Goal: Information Seeking & Learning: Learn about a topic

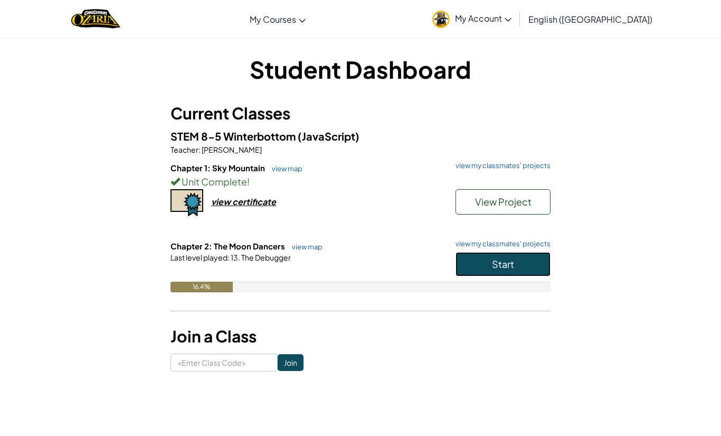
click at [492, 267] on span "Start" at bounding box center [503, 264] width 22 height 12
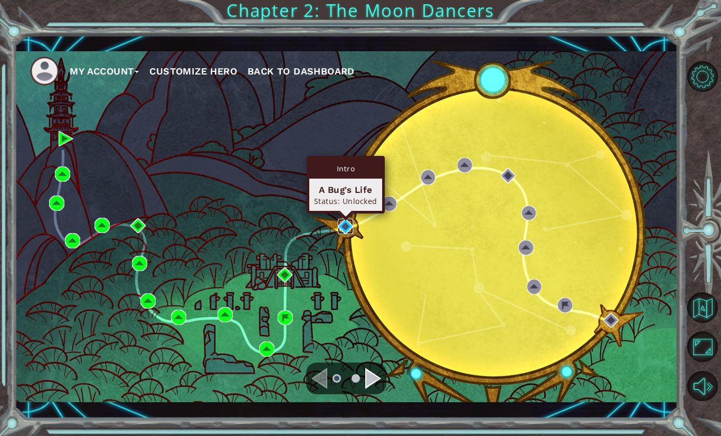
click at [346, 224] on img at bounding box center [345, 226] width 15 height 15
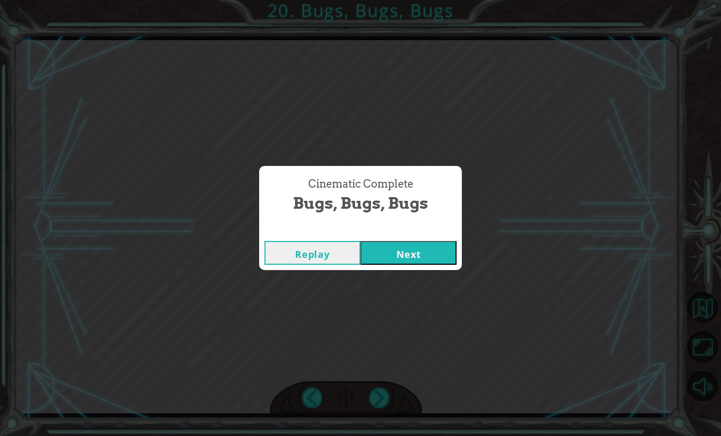
click at [396, 247] on button "Next" at bounding box center [409, 253] width 96 height 24
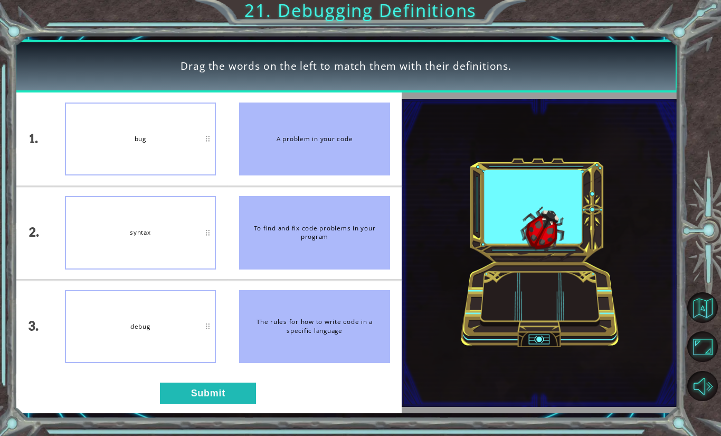
click at [396, 247] on li "To find and fix code problems in your program" at bounding box center [315, 232] width 174 height 92
click at [223, 396] on button "Submit" at bounding box center [208, 392] width 96 height 21
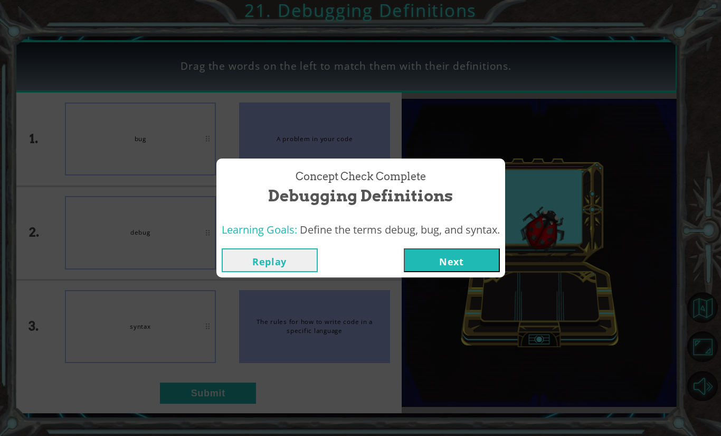
click at [469, 270] on button "Next" at bounding box center [452, 260] width 96 height 24
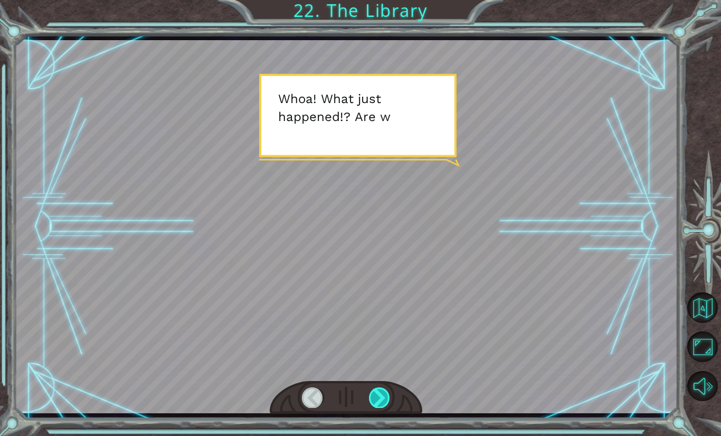
click at [385, 404] on div at bounding box center [379, 397] width 21 height 20
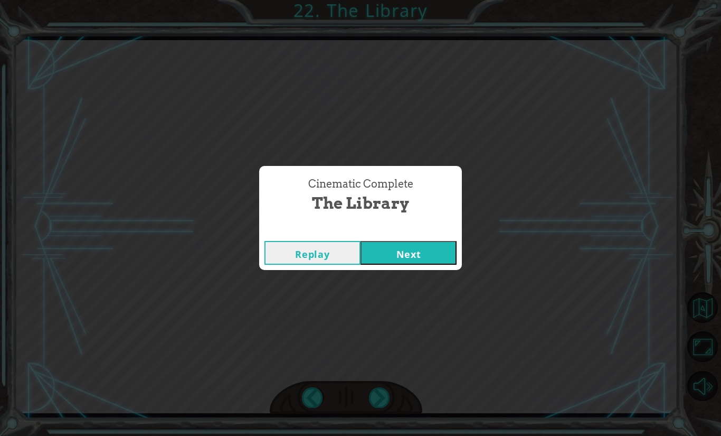
click at [428, 243] on button "Next" at bounding box center [409, 253] width 96 height 24
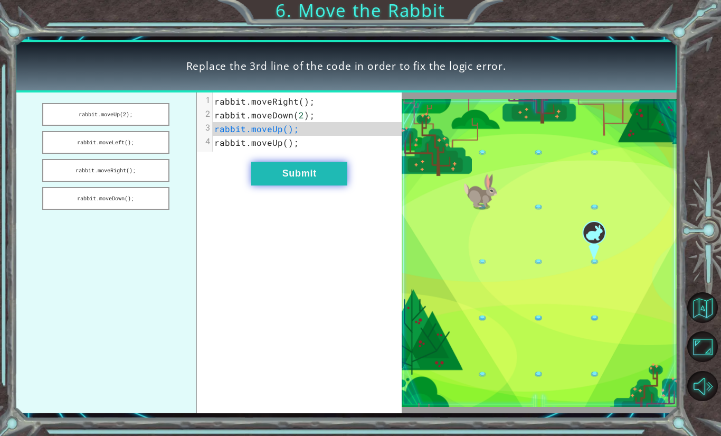
click at [262, 166] on button "Submit" at bounding box center [299, 174] width 96 height 24
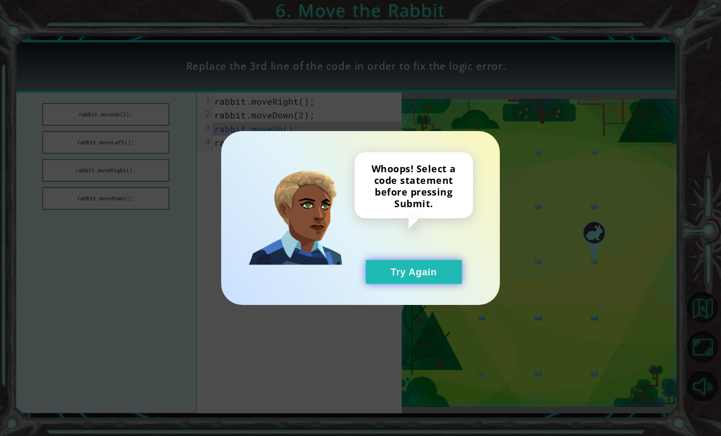
click at [391, 273] on button "Try Again" at bounding box center [414, 272] width 96 height 24
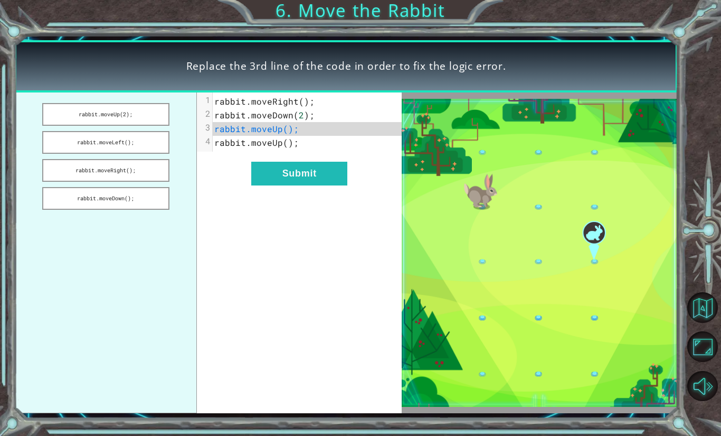
click at [137, 154] on ul "rabbit.moveUp(2); rabbit.moveLeft(); rabbit.moveRight(); rabbit.moveDown();" at bounding box center [105, 252] width 183 height 320
click at [131, 194] on button "rabbit.moveDown();" at bounding box center [105, 198] width 127 height 23
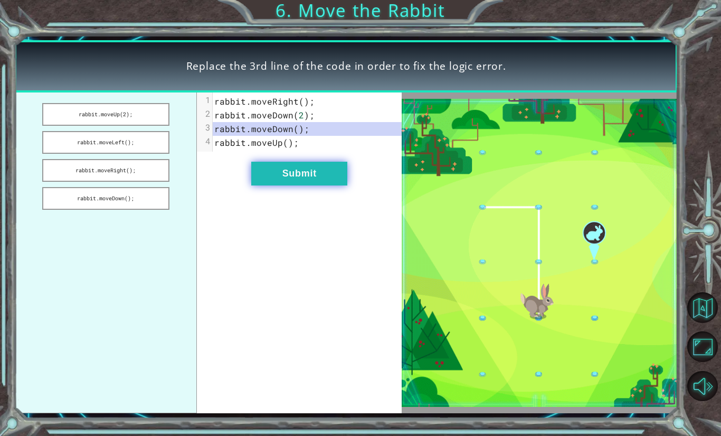
click at [305, 173] on button "Submit" at bounding box center [299, 174] width 96 height 24
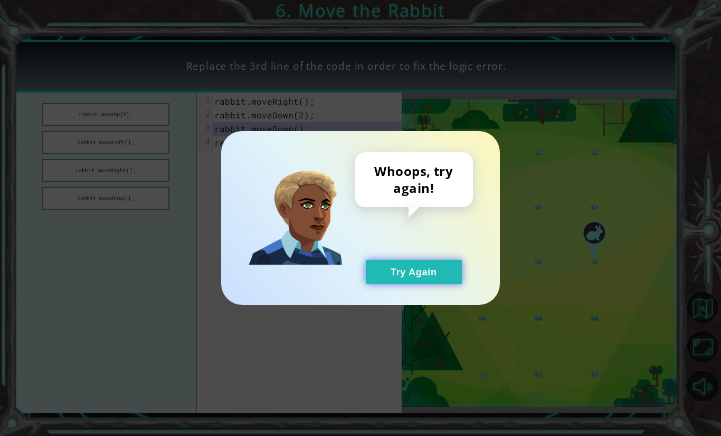
click at [416, 279] on button "Try Again" at bounding box center [414, 272] width 96 height 24
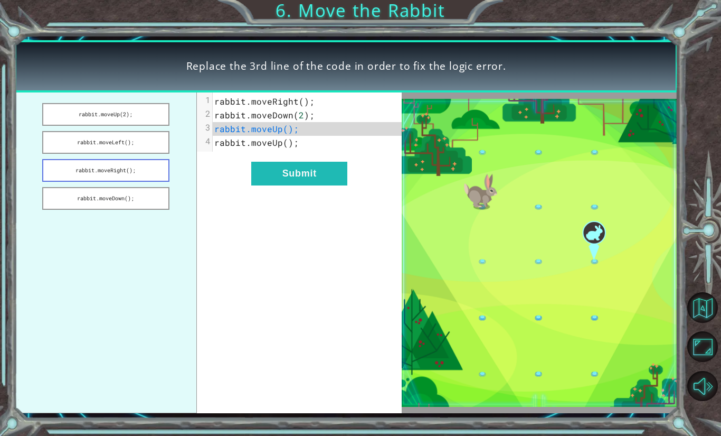
click at [118, 171] on button "rabbit.moveRight();" at bounding box center [105, 170] width 127 height 23
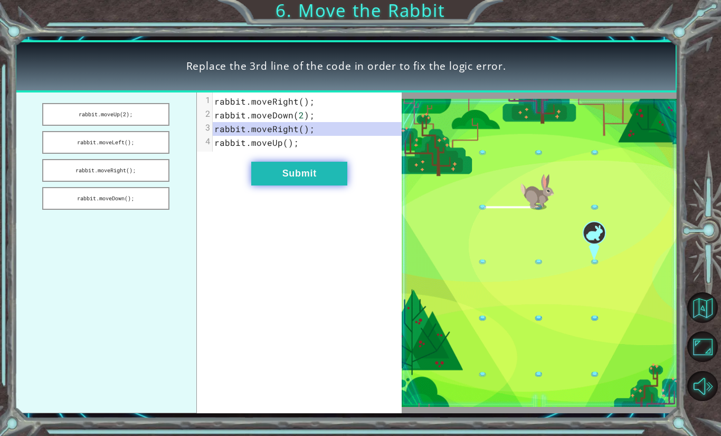
click at [281, 169] on button "Submit" at bounding box center [299, 174] width 96 height 24
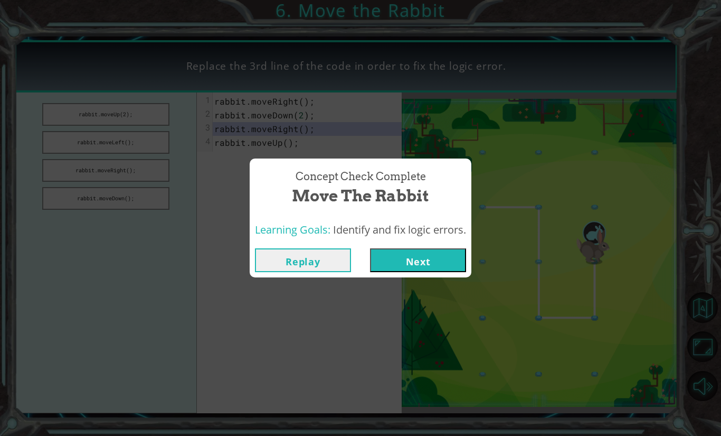
click at [453, 270] on button "Next" at bounding box center [418, 260] width 96 height 24
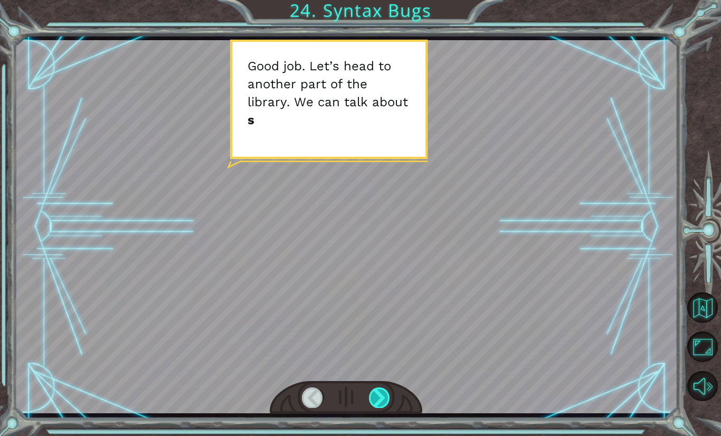
click at [383, 400] on div at bounding box center [379, 397] width 21 height 20
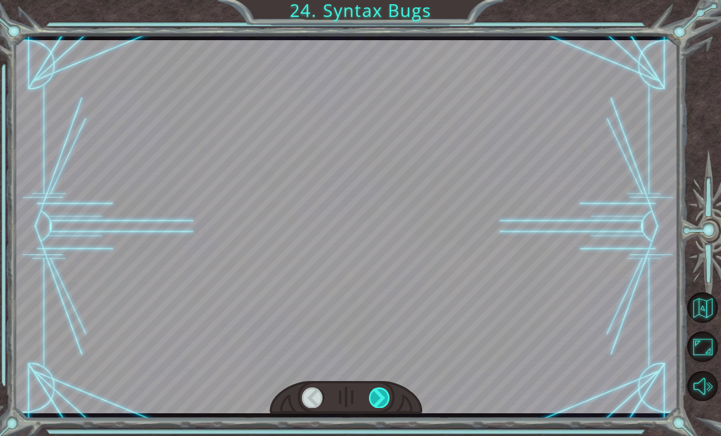
click at [383, 400] on div at bounding box center [379, 397] width 21 height 20
click at [386, 401] on div at bounding box center [379, 397] width 21 height 20
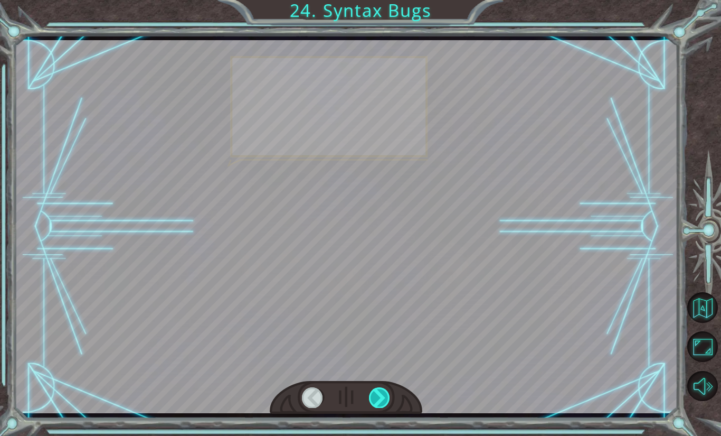
click at [386, 401] on div at bounding box center [379, 397] width 21 height 20
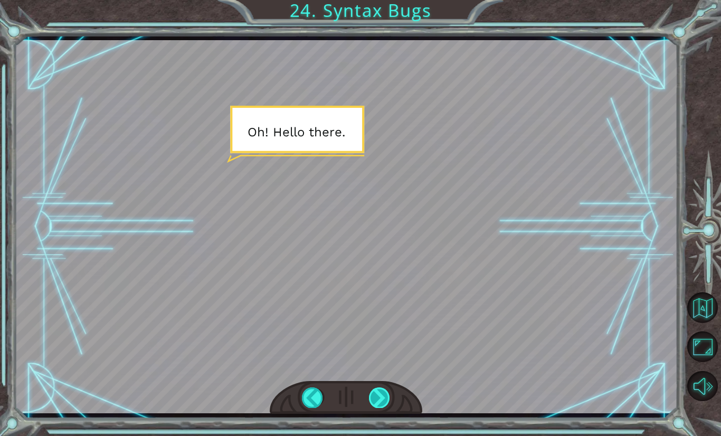
click at [386, 401] on div at bounding box center [379, 397] width 21 height 20
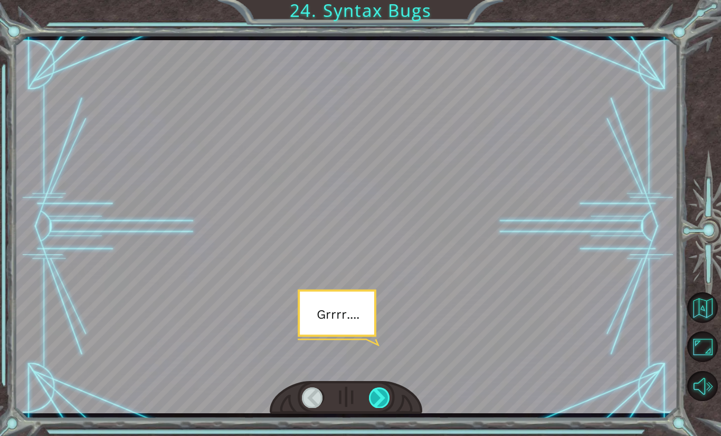
click at [386, 401] on div at bounding box center [379, 397] width 21 height 20
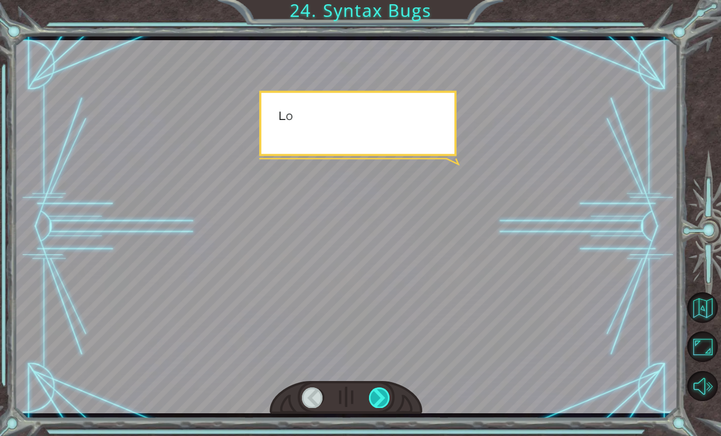
click at [386, 401] on div at bounding box center [379, 397] width 21 height 20
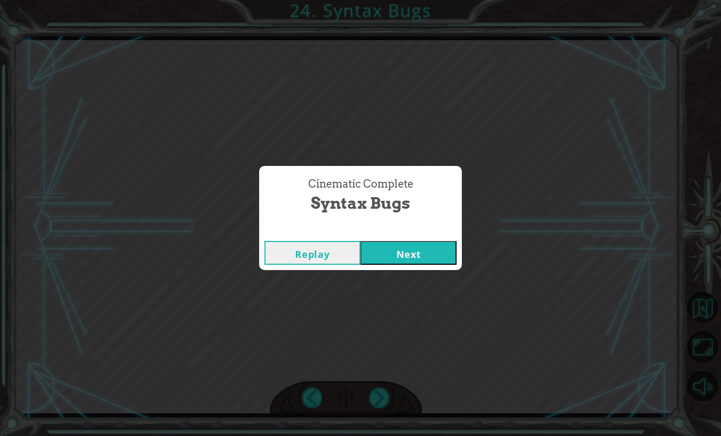
click at [452, 256] on button "Next" at bounding box center [409, 253] width 96 height 24
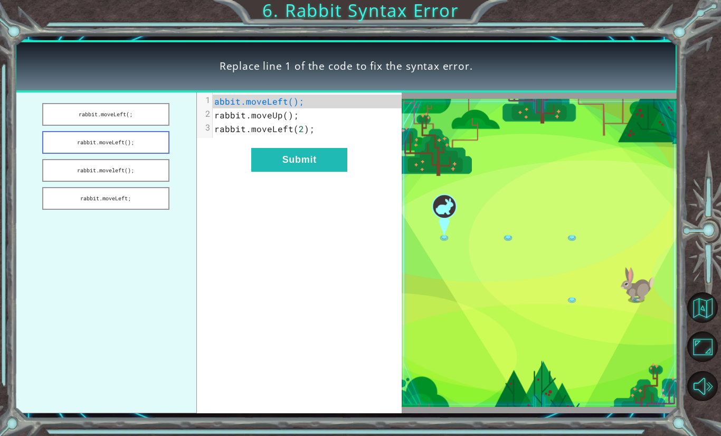
click at [116, 142] on button "rabbit.moveLeft();" at bounding box center [105, 142] width 127 height 23
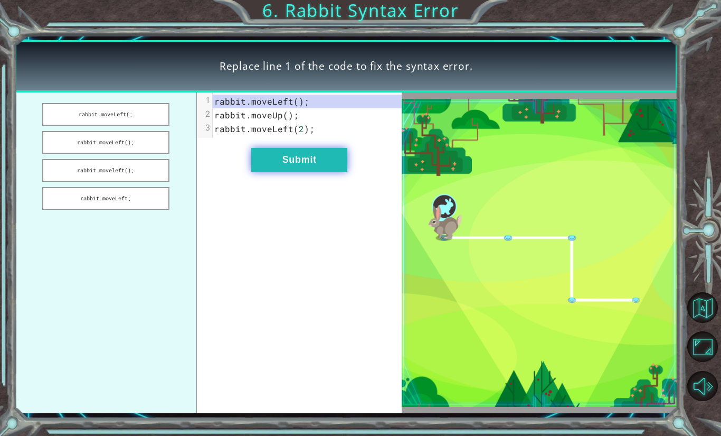
click at [272, 149] on button "Submit" at bounding box center [299, 160] width 96 height 24
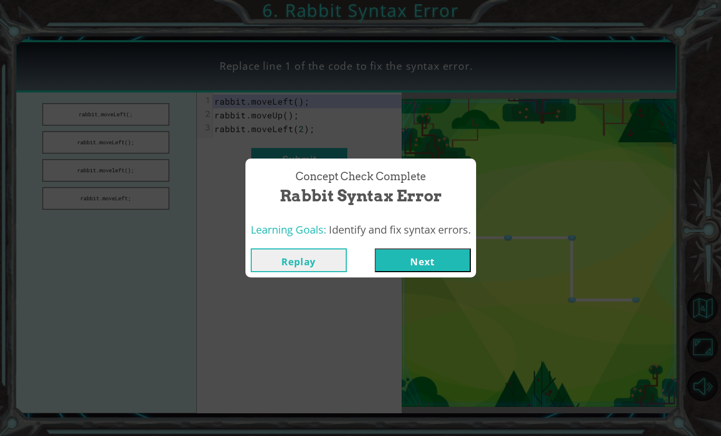
click at [419, 257] on button "Next" at bounding box center [423, 260] width 96 height 24
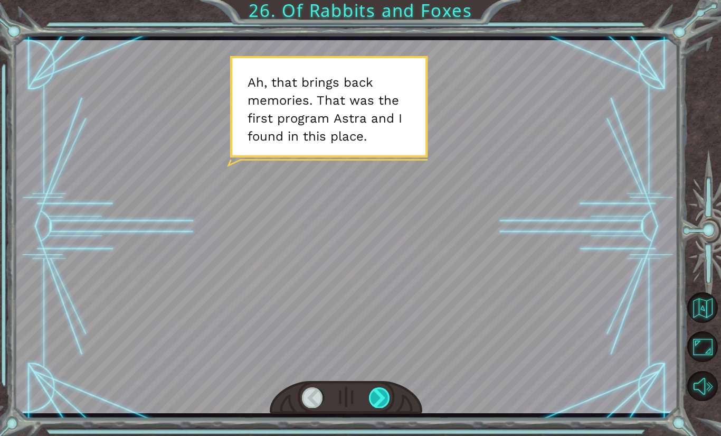
click at [376, 395] on div at bounding box center [379, 397] width 21 height 20
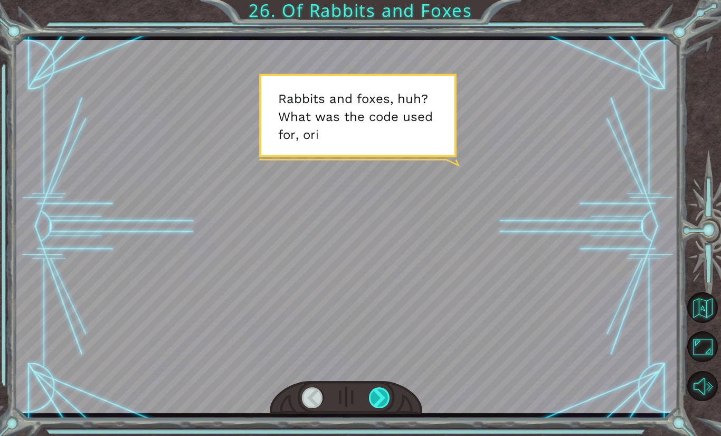
click at [376, 395] on div at bounding box center [379, 397] width 21 height 20
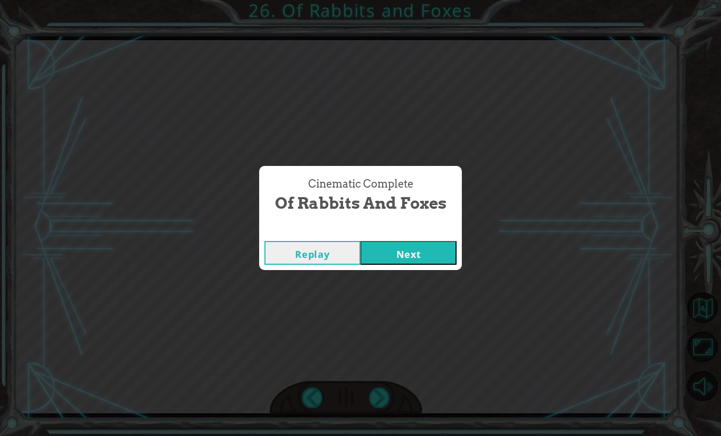
click at [412, 261] on button "Next" at bounding box center [409, 253] width 96 height 24
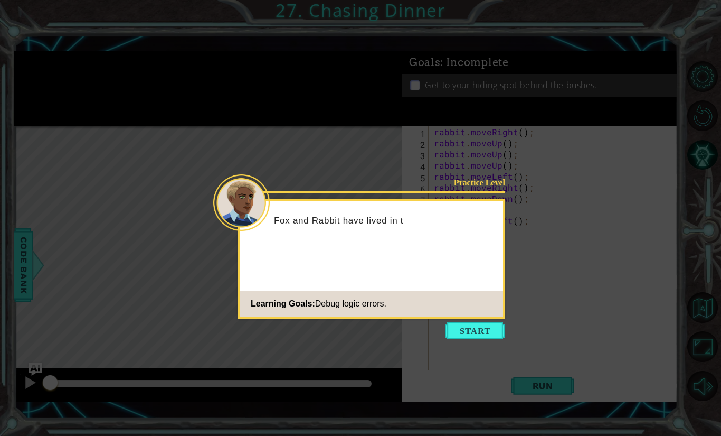
click at [480, 347] on icon at bounding box center [360, 218] width 721 height 436
click at [498, 330] on button "Start" at bounding box center [475, 330] width 60 height 17
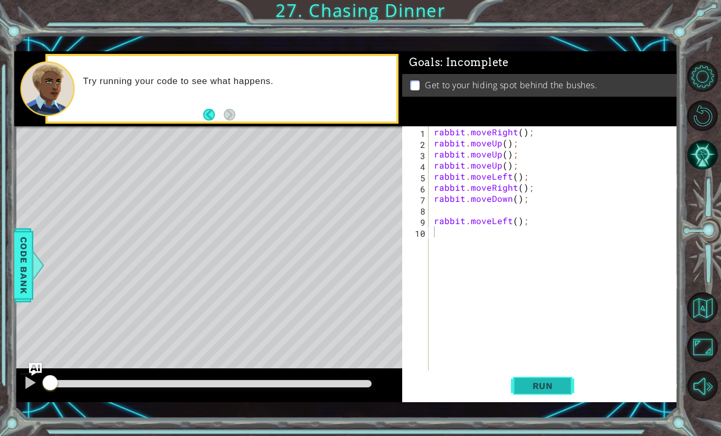
click at [540, 378] on button "Run" at bounding box center [542, 385] width 63 height 27
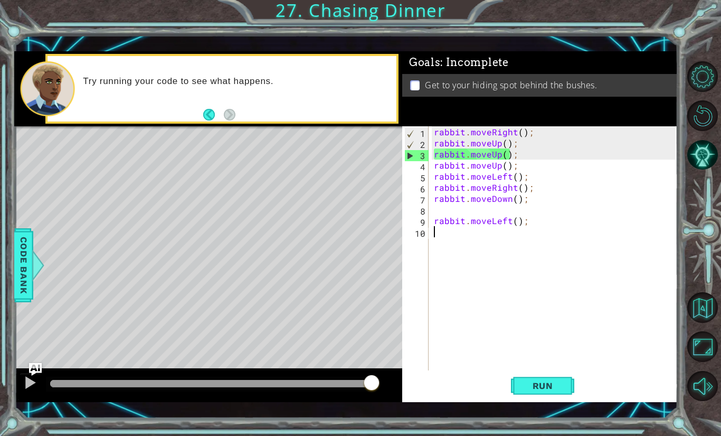
click at [531, 132] on div "rabbit . moveRight ( ) ; rabbit . moveUp ( ) ; rabbit . moveUp ( ) ; rabbit . m…" at bounding box center [556, 259] width 249 height 266
click at [519, 133] on div "rabbit . moveRight ( ) ; rabbit . moveUp ( ) ; rabbit . moveUp ( ) ; rabbit . m…" at bounding box center [556, 259] width 249 height 266
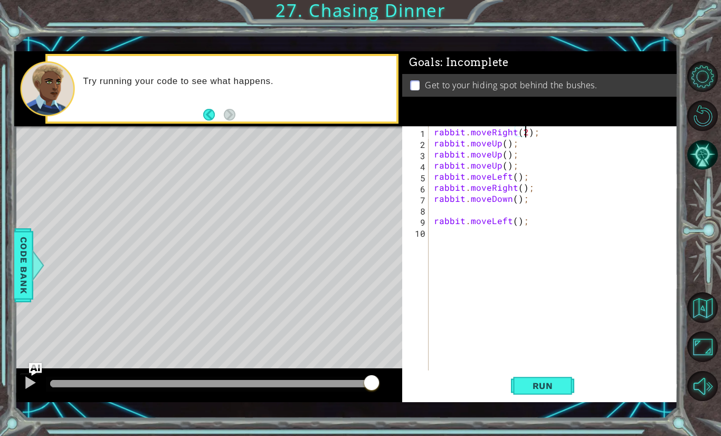
scroll to position [0, 5]
click at [534, 380] on span "Run" at bounding box center [543, 385] width 42 height 11
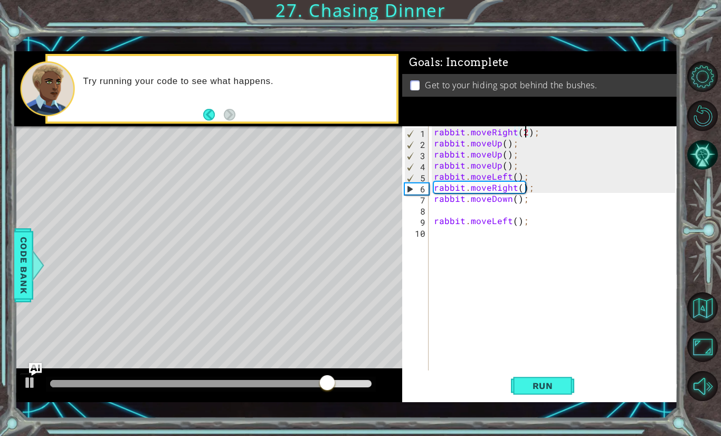
click at [522, 171] on div "rabbit . moveRight ( 2 ) ; rabbit . moveUp ( ) ; rabbit . moveUp ( ) ; rabbit .…" at bounding box center [556, 259] width 249 height 266
click at [522, 164] on div "rabbit . moveRight ( 2 ) ; rabbit . moveUp ( ) ; rabbit . moveUp ( ) ; rabbit .…" at bounding box center [556, 259] width 249 height 266
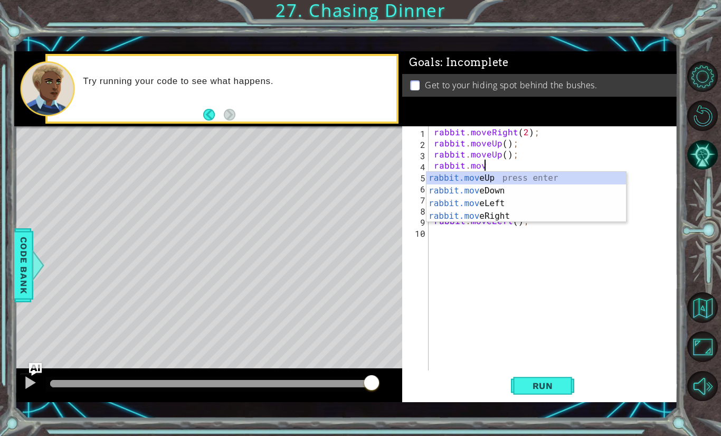
scroll to position [0, 3]
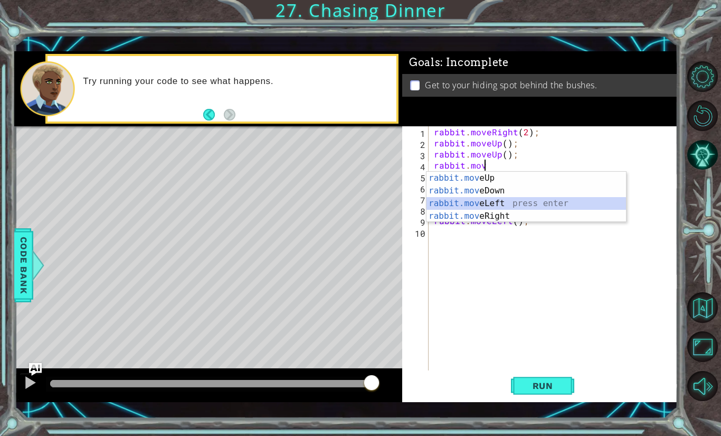
click at [527, 201] on div "rabbit.mov eUp press enter rabbit.mov eDown press enter rabbit.mov eLeft press …" at bounding box center [527, 210] width 200 height 76
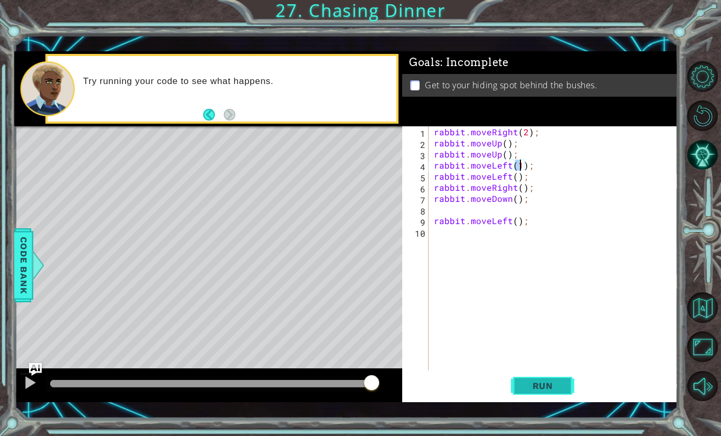
click at [529, 384] on span "Run" at bounding box center [543, 385] width 42 height 11
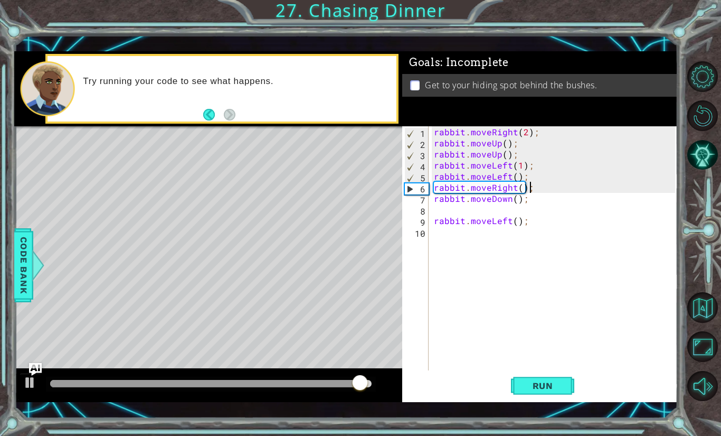
click at [532, 189] on div "rabbit . moveRight ( 2 ) ; rabbit . moveUp ( ) ; rabbit . moveUp ( ) ; rabbit .…" at bounding box center [556, 259] width 249 height 266
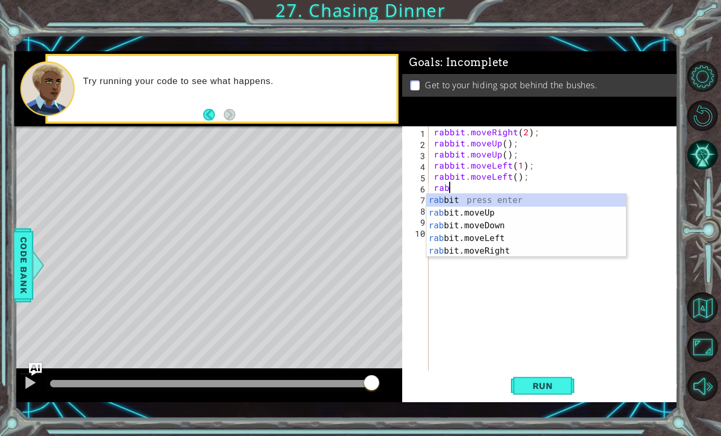
scroll to position [0, 0]
type textarea "r"
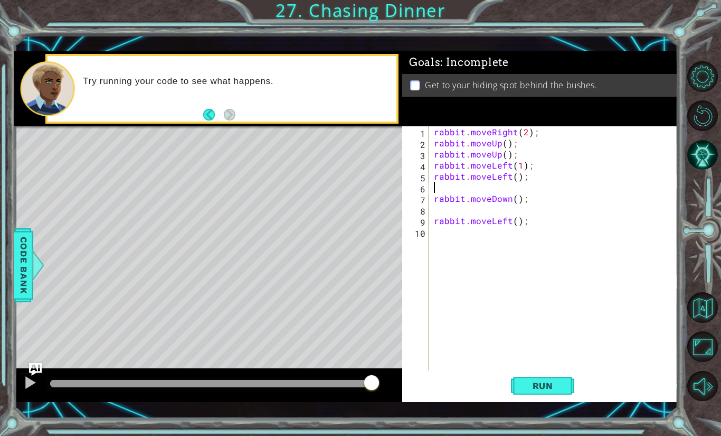
type textarea "rabbit.moveLeft();"
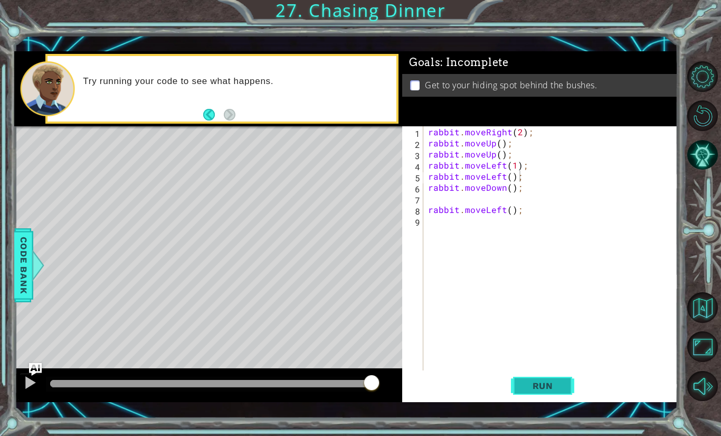
click at [537, 380] on span "Run" at bounding box center [543, 385] width 42 height 11
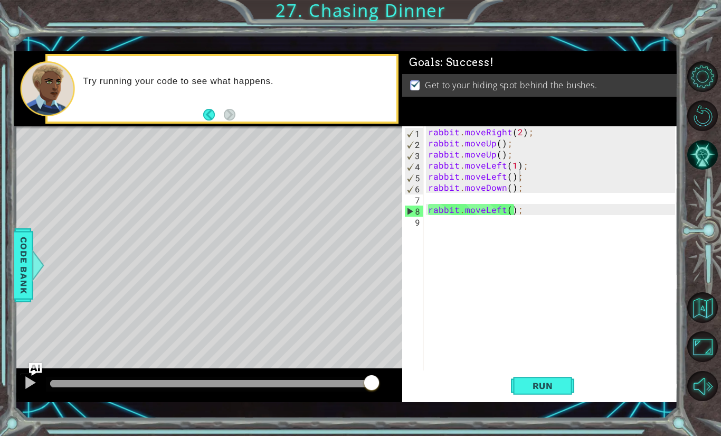
drag, startPoint x: 122, startPoint y: 384, endPoint x: 392, endPoint y: 380, distance: 270.3
click at [392, 380] on body "1 ההההההההההההההההההההההההההההההההההההההההההההההההההההההההההההההההההההההההההההה…" at bounding box center [360, 218] width 721 height 436
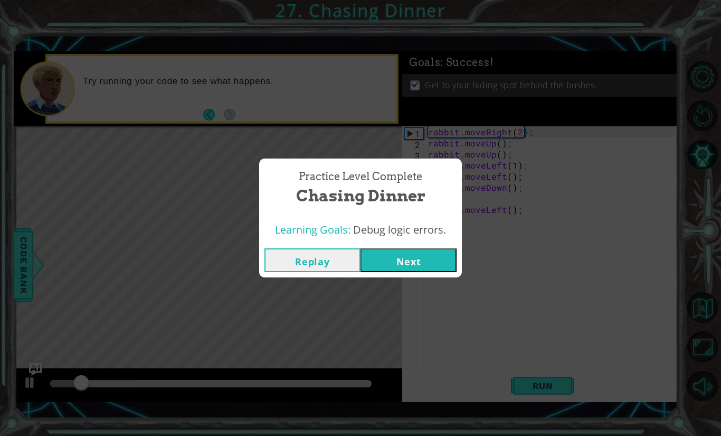
click at [417, 252] on button "Next" at bounding box center [409, 260] width 96 height 24
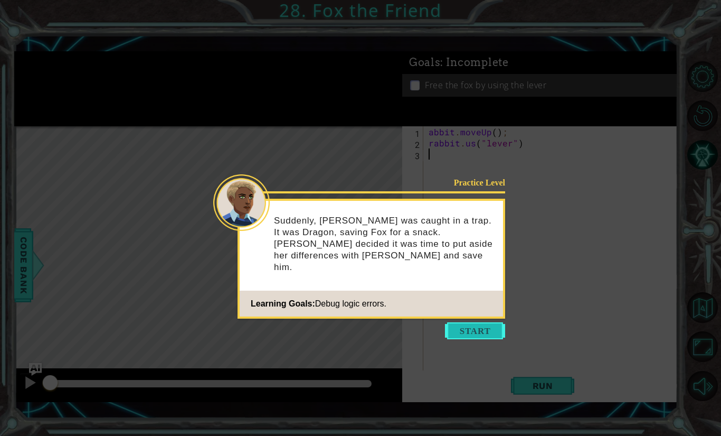
click at [483, 333] on button "Start" at bounding box center [475, 330] width 60 height 17
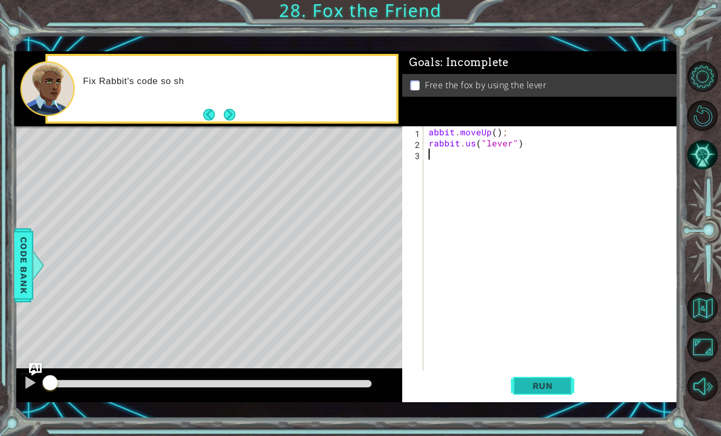
click at [557, 389] on span "Run" at bounding box center [543, 385] width 42 height 11
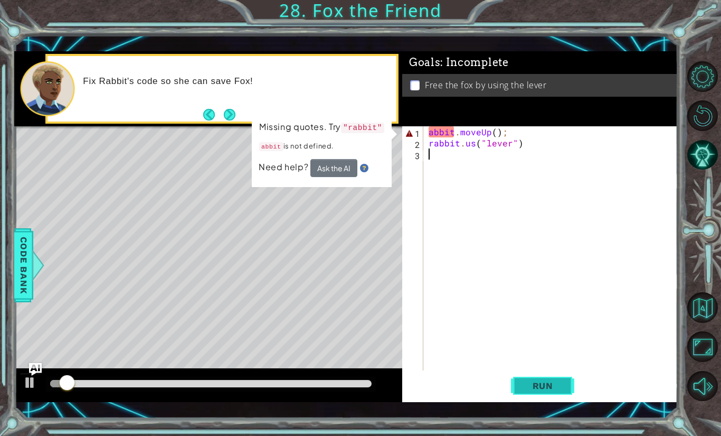
click at [541, 386] on span "Run" at bounding box center [543, 385] width 42 height 11
click at [435, 131] on div "abbit . moveUp ( ) ; rabbit . us ( "lever" )" at bounding box center [554, 259] width 254 height 266
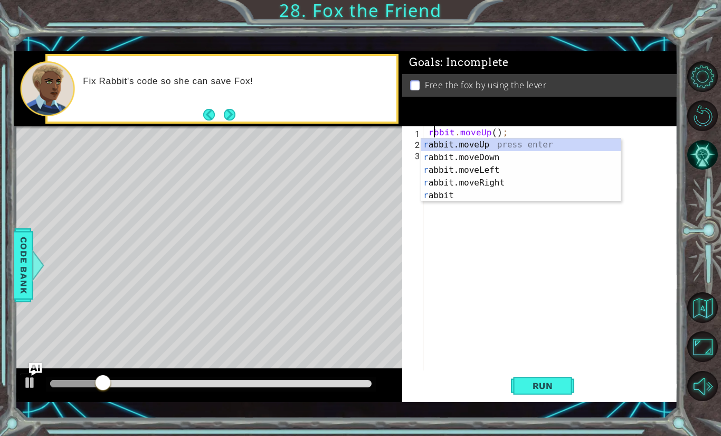
scroll to position [0, 1]
click at [556, 380] on span "Run" at bounding box center [543, 385] width 42 height 11
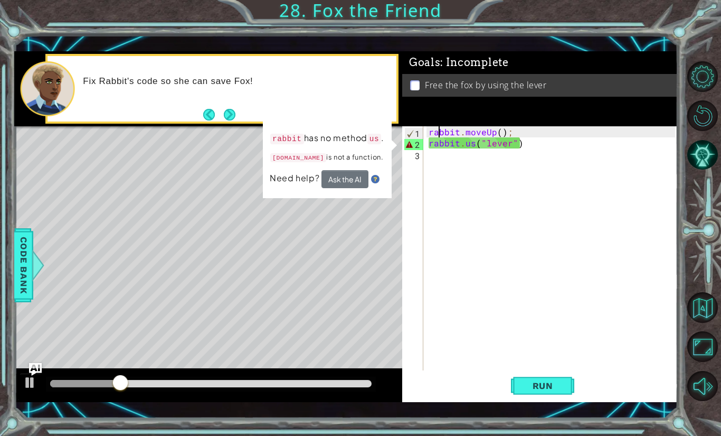
click at [471, 143] on div "rabbit . moveUp ( ) ; rabbit . us ( "lever" )" at bounding box center [554, 259] width 254 height 266
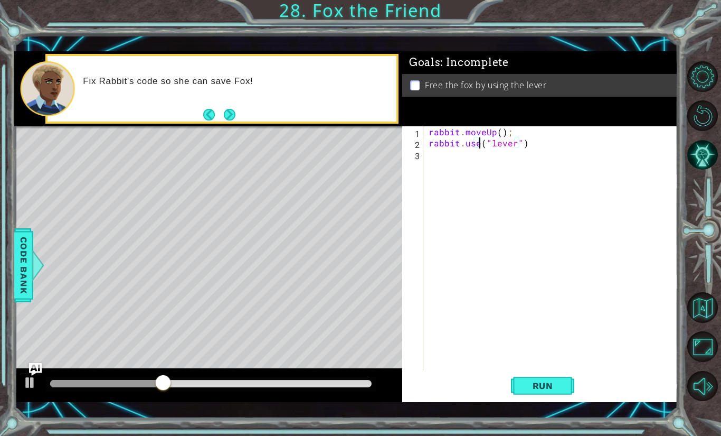
scroll to position [0, 3]
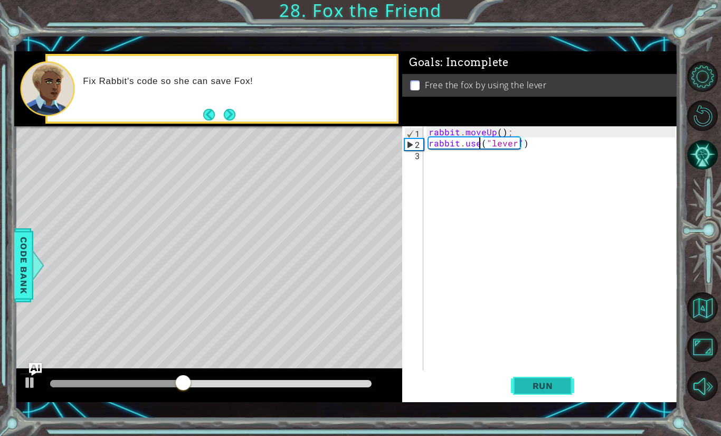
type textarea "rabbit.use("lever")"
click at [569, 377] on button "Run" at bounding box center [542, 385] width 63 height 27
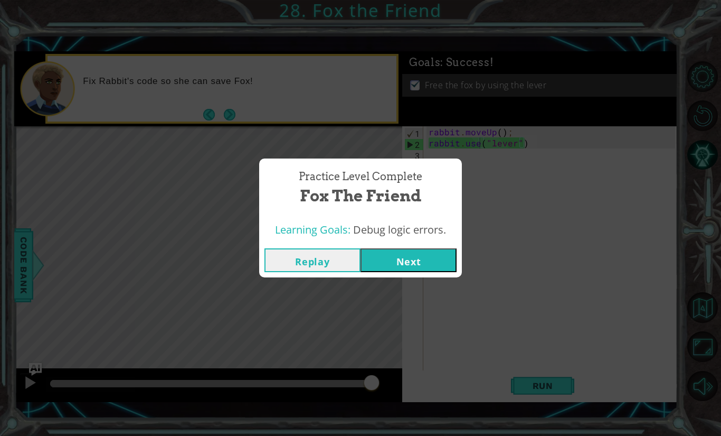
click at [396, 267] on button "Next" at bounding box center [409, 260] width 96 height 24
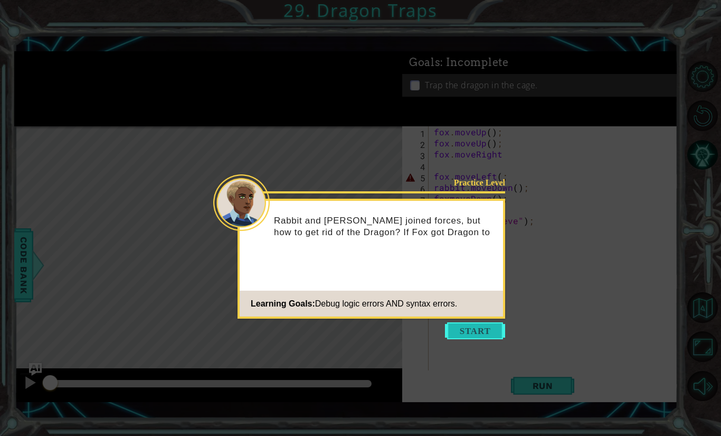
click at [488, 337] on button "Start" at bounding box center [475, 330] width 60 height 17
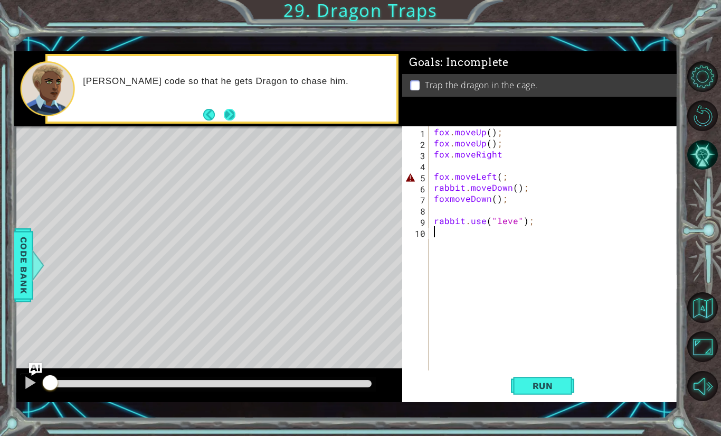
click at [233, 111] on button "Next" at bounding box center [230, 115] width 12 height 12
click at [532, 382] on span "Run" at bounding box center [543, 385] width 42 height 11
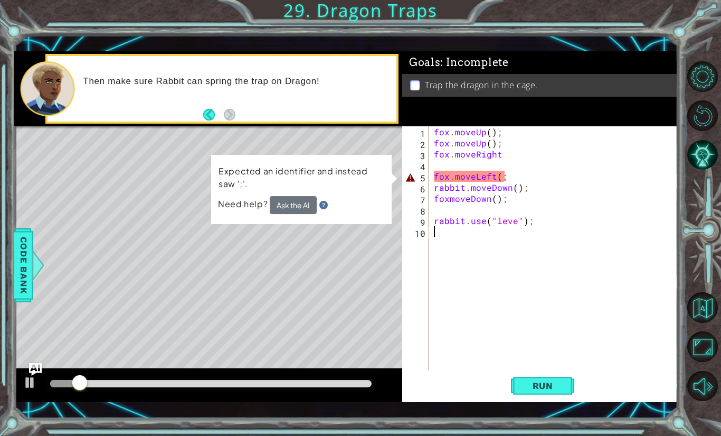
click at [506, 174] on div "fox . moveUp ( ) ; fox . moveUp ( ) ; fox . moveRight fox . moveLeft ( ; rabbit…" at bounding box center [556, 259] width 249 height 266
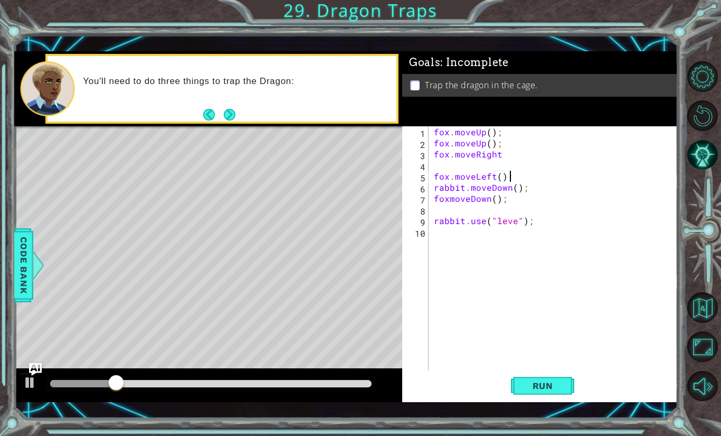
scroll to position [0, 4]
click at [557, 387] on span "Run" at bounding box center [543, 385] width 42 height 11
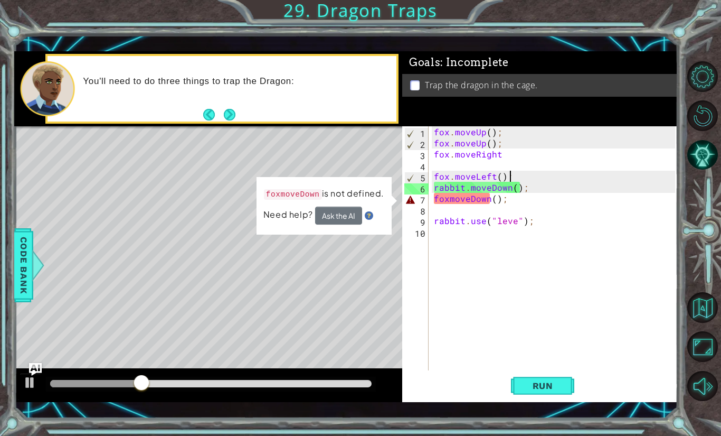
click at [449, 203] on div "fox . moveUp ( ) ; fox . moveUp ( ) ; fox . moveRight fox . moveLeft ( ) ; rabb…" at bounding box center [556, 259] width 249 height 266
type textarea "fox.moveDown();"
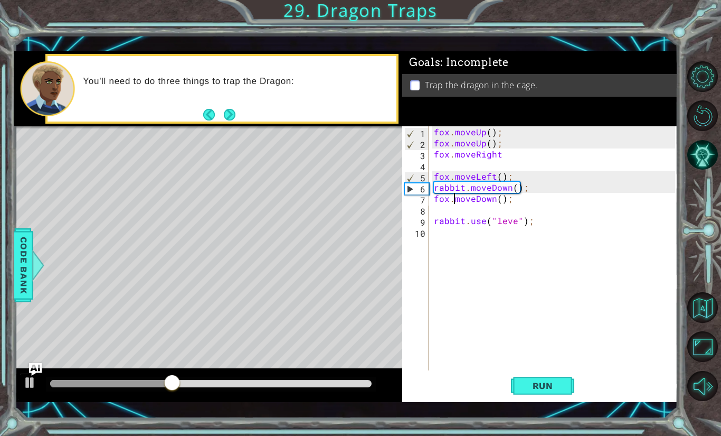
click at [538, 368] on div "fox . moveUp ( ) ; fox . moveUp ( ) ; fox . moveRight fox . moveLeft ( ) ; rabb…" at bounding box center [556, 259] width 249 height 266
click at [540, 374] on button "Run" at bounding box center [542, 385] width 63 height 27
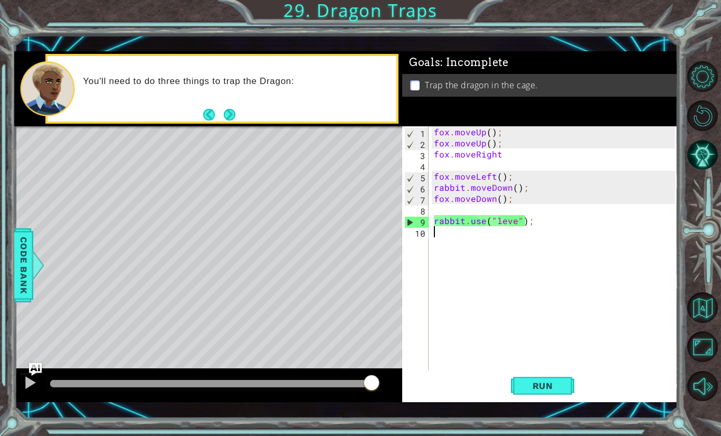
drag, startPoint x: 326, startPoint y: 384, endPoint x: 410, endPoint y: 376, distance: 84.4
click at [410, 376] on div "1 ההההההההההההההההההההההההההההההההההההההההההההההההההההההההההההההההההההההההההההה…" at bounding box center [346, 226] width 664 height 350
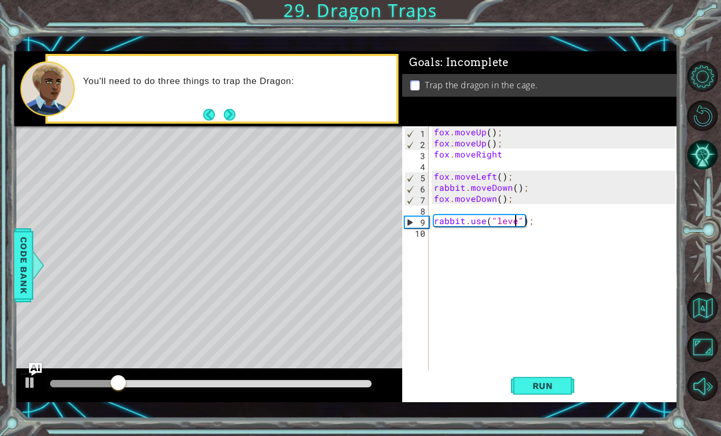
click at [517, 222] on div "fox . moveUp ( ) ; fox . moveUp ( ) ; fox . moveRight fox . moveLeft ( ) ; rabb…" at bounding box center [556, 259] width 249 height 266
type textarea "rabbit.use("leve");"
click at [486, 212] on div "fox . moveUp ( ) ; fox . moveUp ( ) ; fox . moveRight fox . moveLeft ( ) ; rabb…" at bounding box center [556, 259] width 249 height 266
click at [447, 168] on div "fox . moveUp ( ) ; fox . moveUp ( ) ; fox . moveRight fox . moveLeft ( ) ; rabb…" at bounding box center [556, 259] width 249 height 266
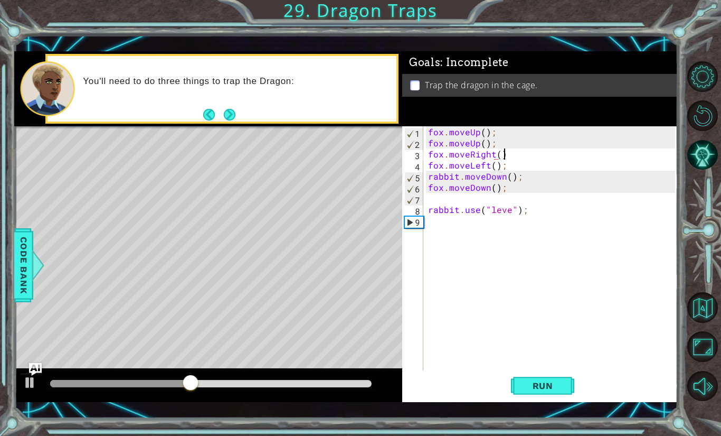
scroll to position [0, 4]
type textarea "fox.moveRight();"
click at [560, 381] on span "Run" at bounding box center [543, 385] width 42 height 11
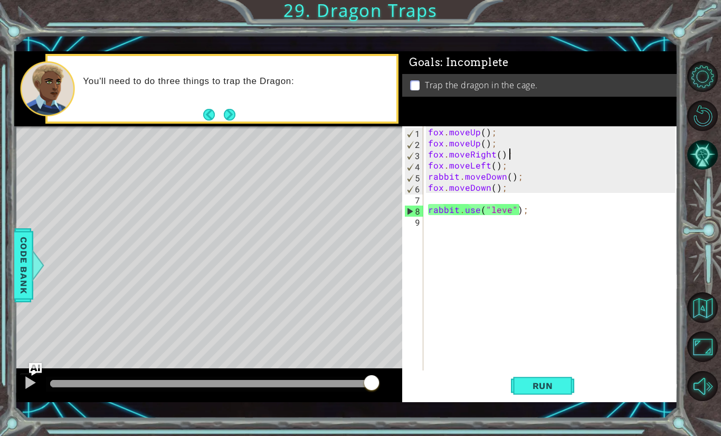
click at [506, 199] on div "fox . moveUp ( ) ; fox . moveUp ( ) ; fox . moveRight ( ) ; fox . moveLeft ( ) …" at bounding box center [553, 259] width 254 height 266
type textarea "f"
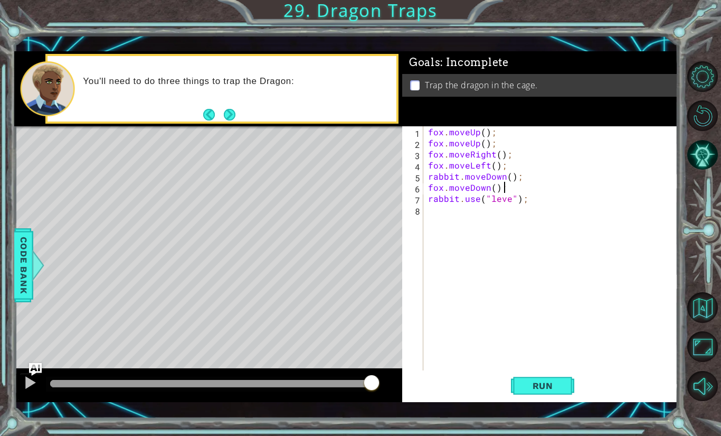
click at [496, 190] on div "fox . moveUp ( ) ; fox . moveUp ( ) ; fox . moveRight ( ) ; fox . moveLeft ( ) …" at bounding box center [553, 259] width 254 height 266
type textarea "fox.moveDown(2);"
click at [541, 387] on span "Run" at bounding box center [543, 385] width 42 height 11
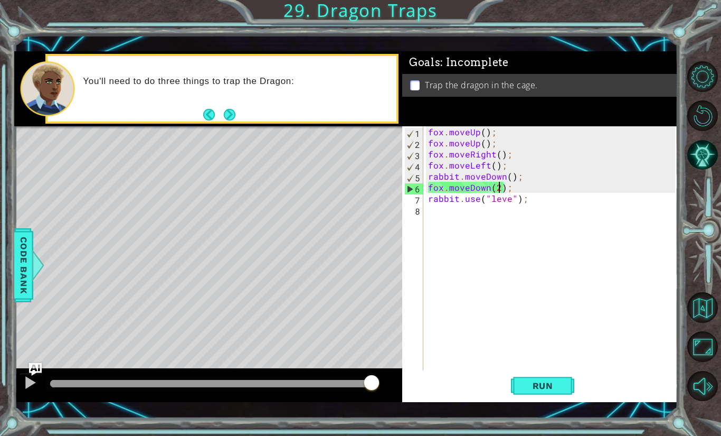
click at [448, 216] on div "fox . moveUp ( ) ; fox . moveUp ( ) ; fox . moveRight ( ) ; fox . moveLeft ( ) …" at bounding box center [553, 259] width 254 height 266
drag, startPoint x: 524, startPoint y: 176, endPoint x: 424, endPoint y: 178, distance: 99.3
click at [424, 178] on div "1 2 3 4 5 6 7 8 fox . moveUp ( ) ; fox . moveUp ( ) ; fox . moveRight ( ) ; fox…" at bounding box center [538, 248] width 273 height 244
type textarea "rabbit.moveDown();"
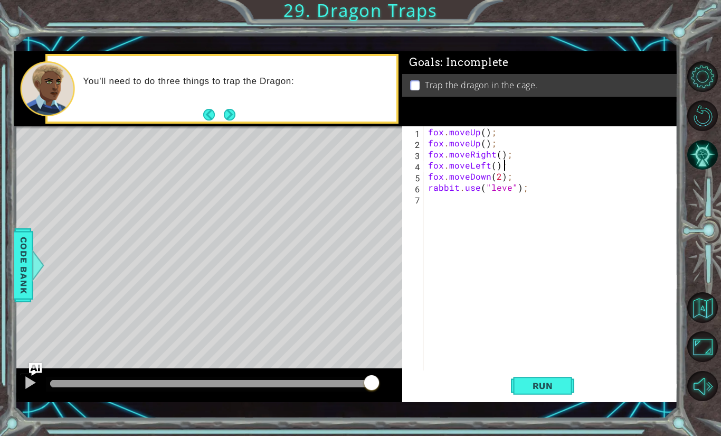
click at [509, 187] on div "fox . moveUp ( ) ; fox . moveUp ( ) ; fox . moveRight ( ) ; fox . moveLeft ( ) …" at bounding box center [553, 259] width 254 height 266
type textarea "rabbit.use("lever");"
click at [546, 379] on button "Run" at bounding box center [542, 385] width 63 height 27
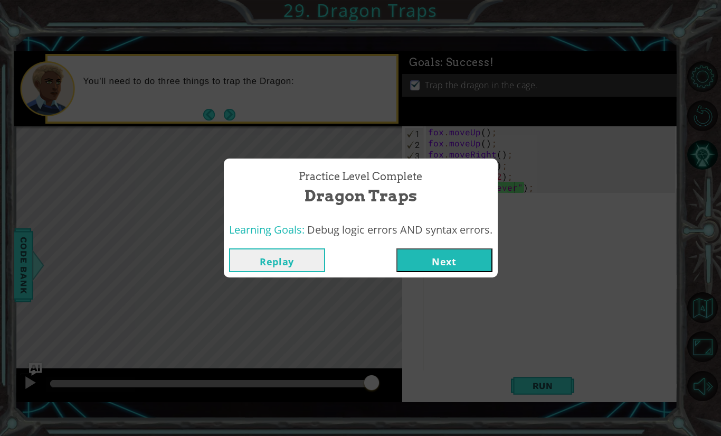
drag, startPoint x: 318, startPoint y: 384, endPoint x: 411, endPoint y: 383, distance: 92.9
click at [411, 383] on body "1 ההההההההההההההההההההההההההההההההההההההההההההההההההההההההההההההההההההההההההההה…" at bounding box center [360, 218] width 721 height 436
click at [449, 256] on button "Next" at bounding box center [444, 260] width 96 height 24
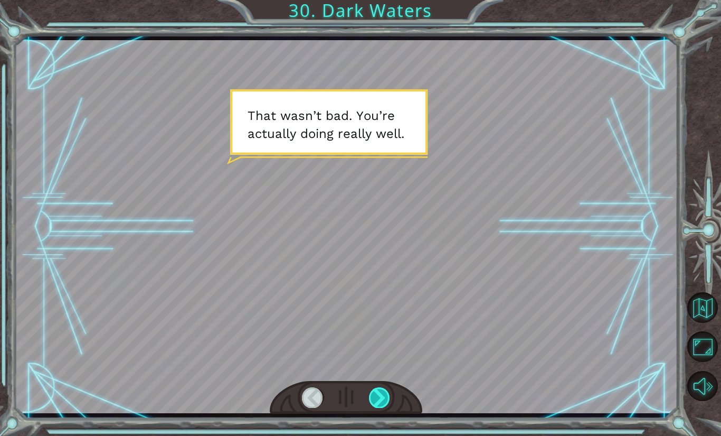
click at [379, 404] on div at bounding box center [379, 397] width 21 height 20
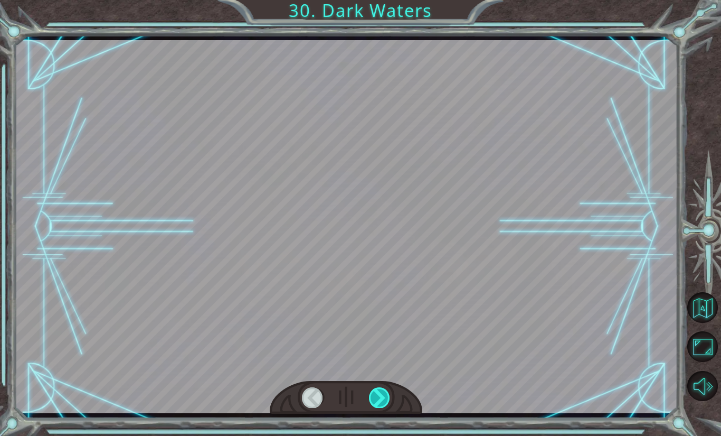
click at [386, 396] on div at bounding box center [379, 397] width 21 height 20
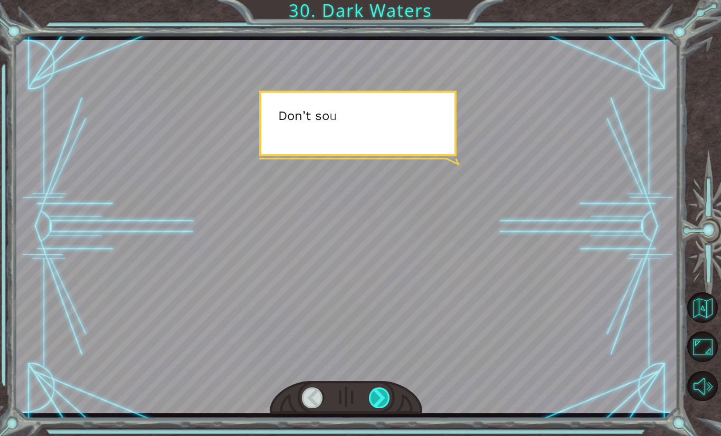
click at [386, 399] on div at bounding box center [379, 397] width 21 height 20
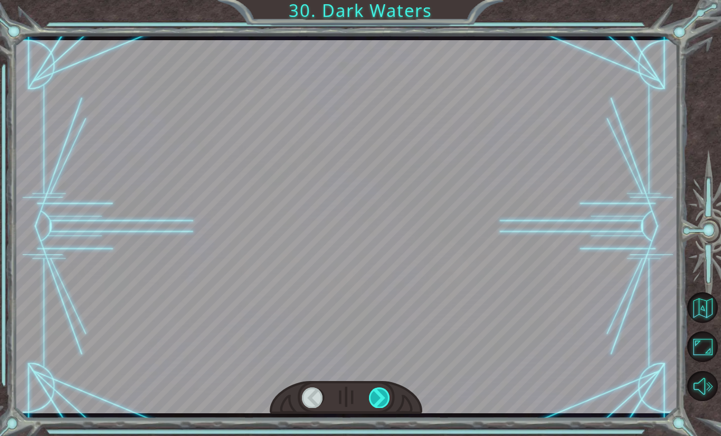
click at [396, 401] on div at bounding box center [346, 398] width 153 height 34
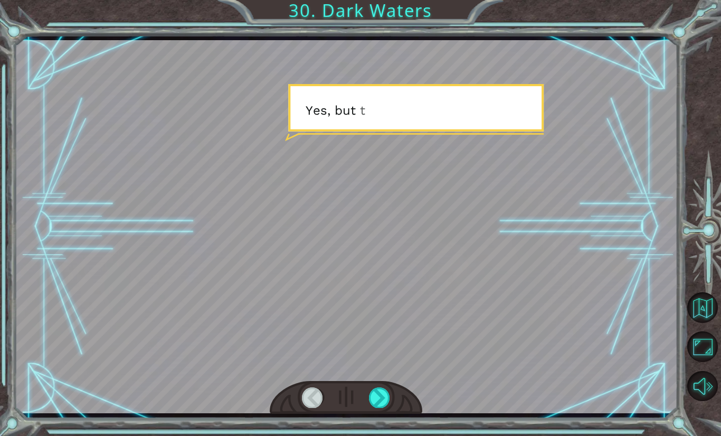
click at [400, 400] on div at bounding box center [346, 398] width 153 height 34
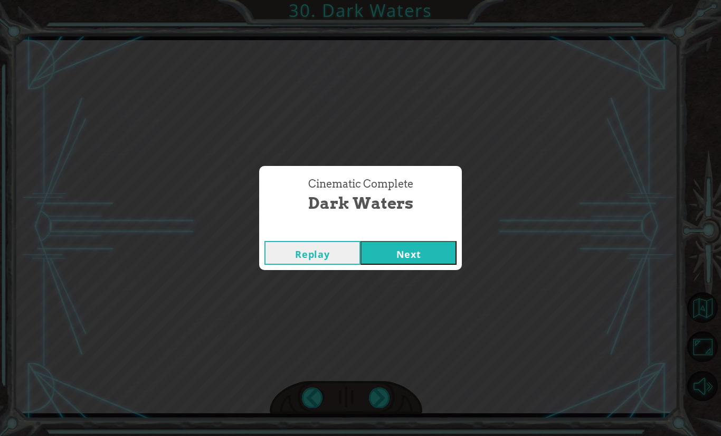
click at [415, 262] on button "Next" at bounding box center [409, 253] width 96 height 24
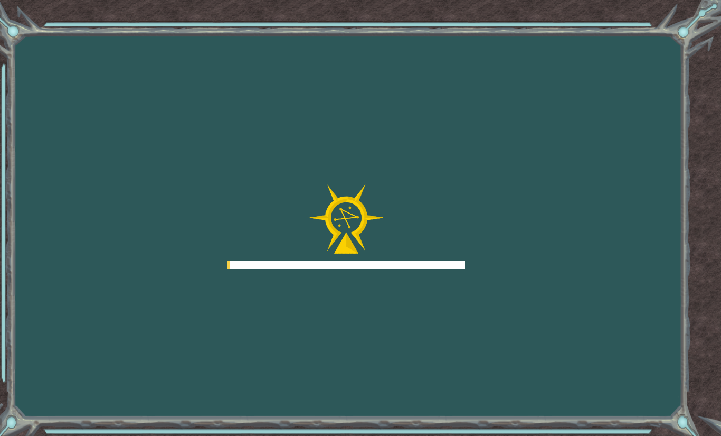
click at [418, 258] on div at bounding box center [347, 226] width 238 height 84
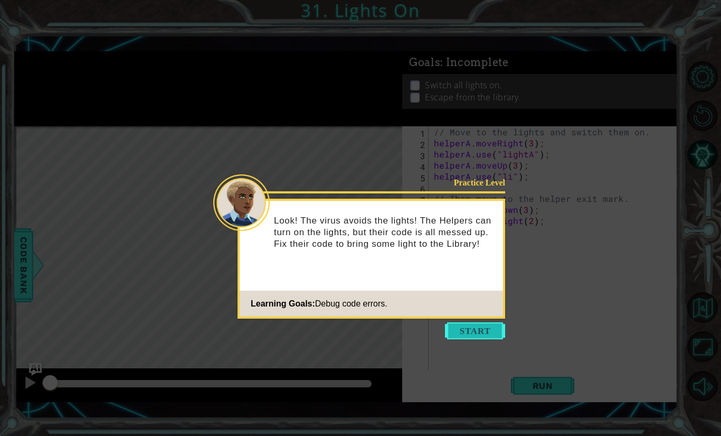
click at [481, 329] on button "Start" at bounding box center [475, 330] width 60 height 17
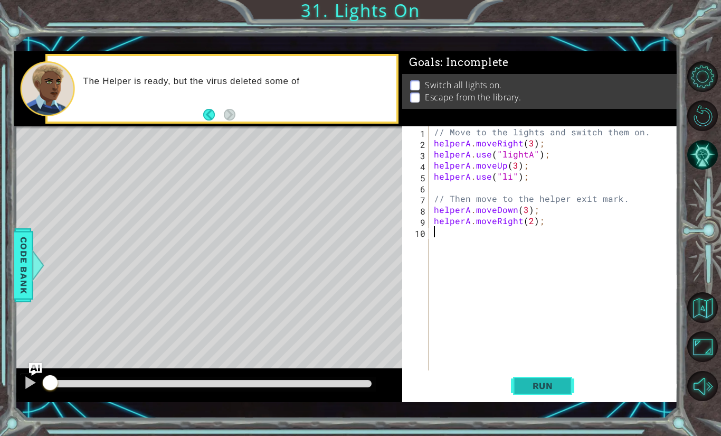
click at [538, 382] on span "Run" at bounding box center [543, 385] width 42 height 11
